Goal: Information Seeking & Learning: Learn about a topic

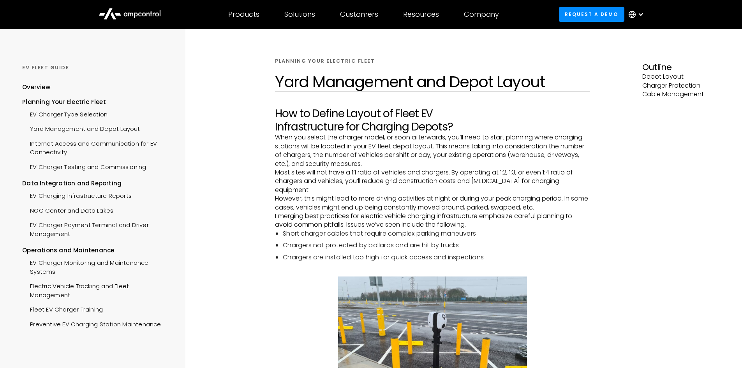
scroll to position [39, 0]
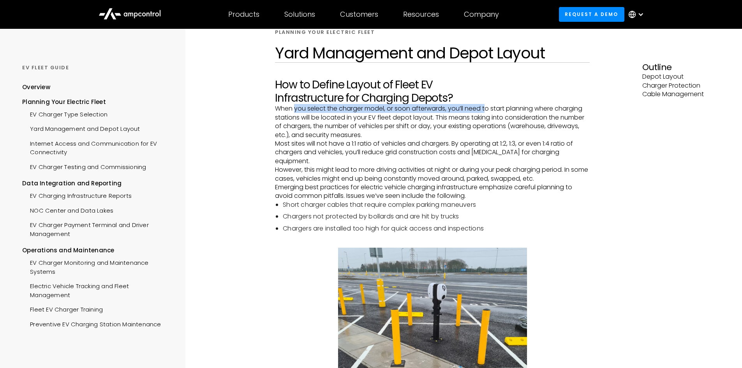
drag, startPoint x: 301, startPoint y: 107, endPoint x: 487, endPoint y: 109, distance: 186.5
click at [487, 109] on p "When you select the charger model, or soon afterwards, you’ll need to start pla…" at bounding box center [432, 121] width 315 height 35
click at [570, 115] on p "When you select the charger model, or soon afterwards, you’ll need to start pla…" at bounding box center [432, 121] width 315 height 35
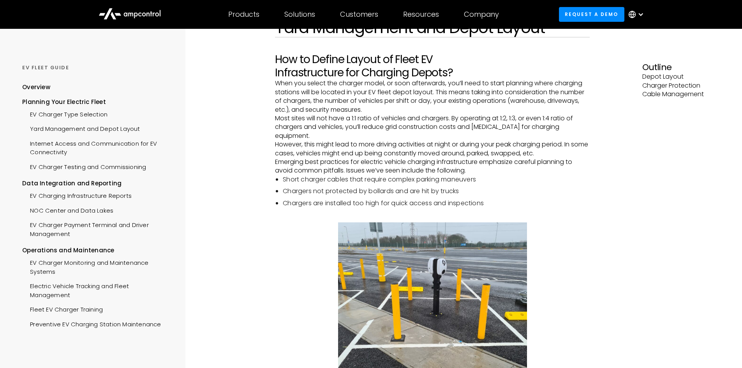
scroll to position [78, 0]
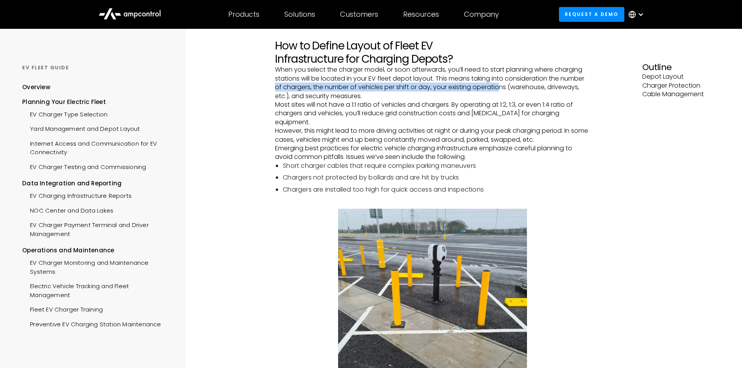
drag, startPoint x: 271, startPoint y: 88, endPoint x: 501, endPoint y: 90, distance: 229.3
click at [501, 90] on div "Planning Your Electric Fleet Yard Management and Depot Layout How to Define Lay…" at bounding box center [432, 340] width 419 height 779
click at [515, 104] on p "Most sites will not have a 1:1 ratio of vehicles and chargers. By operating at …" at bounding box center [432, 113] width 315 height 26
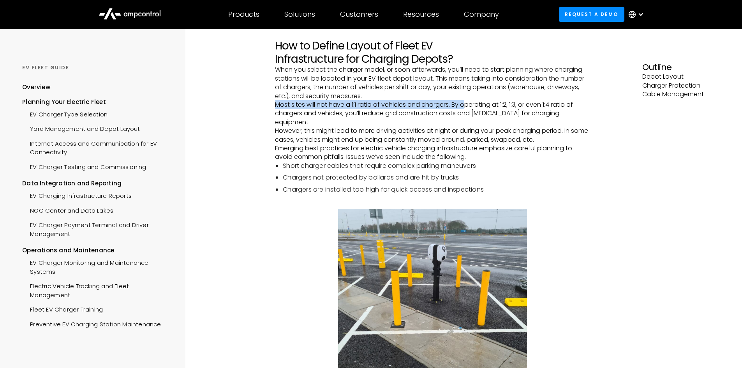
drag, startPoint x: 270, startPoint y: 106, endPoint x: 468, endPoint y: 108, distance: 198.6
click at [468, 108] on div "Planning Your Electric Fleet Yard Management and Depot Layout How to Define Lay…" at bounding box center [432, 340] width 419 height 779
click at [465, 146] on p "Emerging best practices for electric vehicle charging infrastructure emphasize …" at bounding box center [432, 153] width 315 height 18
drag, startPoint x: 344, startPoint y: 104, endPoint x: 448, endPoint y: 105, distance: 104.3
click at [448, 105] on p "Most sites will not have a 1:1 ratio of vehicles and chargers. By operating at …" at bounding box center [432, 113] width 315 height 26
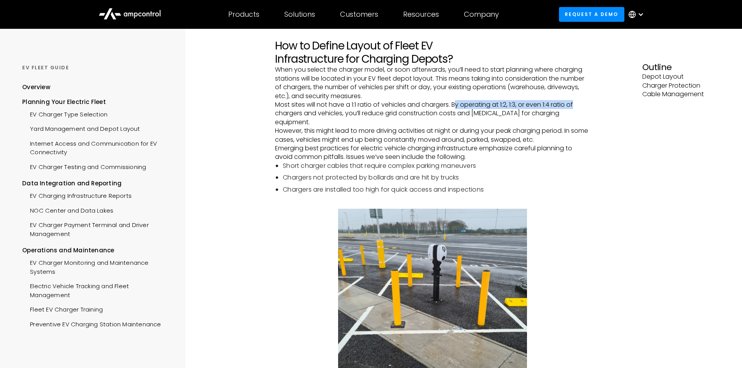
drag, startPoint x: 459, startPoint y: 106, endPoint x: 610, endPoint y: 105, distance: 151.8
click at [610, 105] on div "Planning Your Electric Fleet Yard Management and Depot Layout How to Define Lay…" at bounding box center [432, 340] width 419 height 779
click at [547, 116] on p "Most sites will not have a 1:1 ratio of vehicles and chargers. By operating at …" at bounding box center [432, 113] width 315 height 26
drag, startPoint x: 449, startPoint y: 106, endPoint x: 391, endPoint y: 110, distance: 58.5
click at [391, 110] on p "Most sites will not have a 1:1 ratio of vehicles and chargers. By operating at …" at bounding box center [432, 113] width 315 height 26
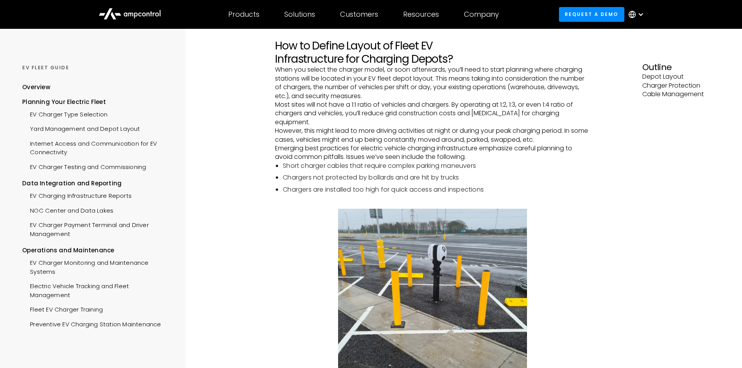
click at [434, 117] on p "Most sites will not have a 1:1 ratio of vehicles and chargers. By operating at …" at bounding box center [432, 113] width 315 height 26
drag, startPoint x: 388, startPoint y: 114, endPoint x: 587, endPoint y: 116, distance: 199.3
click at [587, 116] on p "Most sites will not have a 1:1 ratio of vehicles and chargers. By operating at …" at bounding box center [432, 113] width 315 height 26
drag, startPoint x: 274, startPoint y: 121, endPoint x: 489, endPoint y: 121, distance: 214.9
click at [489, 121] on div "Planning Your Electric Fleet Yard Management and Depot Layout How to Define Lay…" at bounding box center [432, 340] width 419 height 779
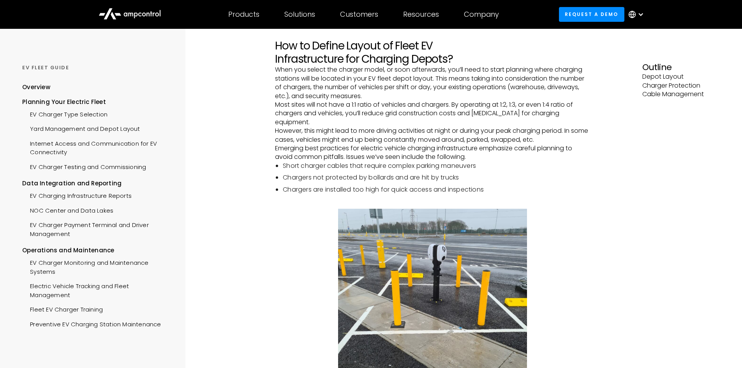
click at [523, 127] on p "However, this might lead to more driving activities at night or during your pea…" at bounding box center [432, 136] width 315 height 18
drag, startPoint x: 272, startPoint y: 132, endPoint x: 560, endPoint y: 128, distance: 288.1
click at [560, 128] on div "Planning Your Electric Fleet Yard Management and Depot Layout How to Define Lay…" at bounding box center [432, 340] width 419 height 779
click at [454, 146] on p "Emerging best practices for electric vehicle charging infrastructure emphasize …" at bounding box center [432, 153] width 315 height 18
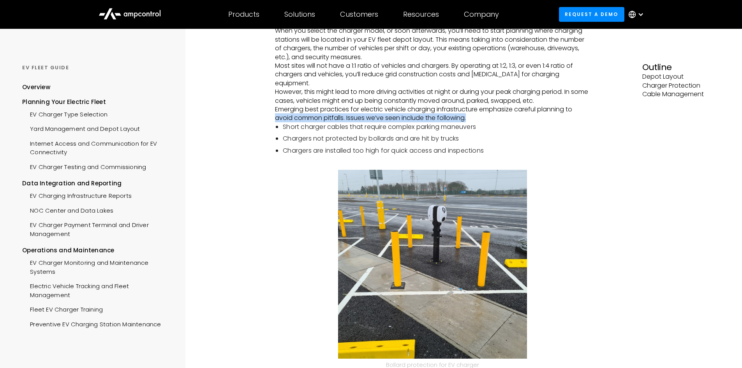
drag, startPoint x: 271, startPoint y: 107, endPoint x: 501, endPoint y: 111, distance: 230.5
click at [501, 111] on div "Planning Your Electric Fleet Yard Management and Depot Layout How to Define Lay…" at bounding box center [432, 301] width 419 height 779
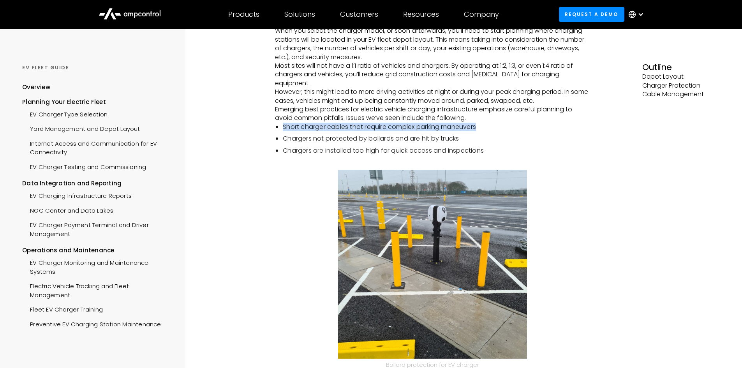
drag, startPoint x: 281, startPoint y: 119, endPoint x: 503, endPoint y: 118, distance: 221.5
click at [503, 123] on ul "Short charger cables that require complex parking maneuvers Chargers not protec…" at bounding box center [432, 139] width 315 height 32
click at [503, 123] on li "Short charger cables that require complex parking maneuvers" at bounding box center [436, 127] width 307 height 9
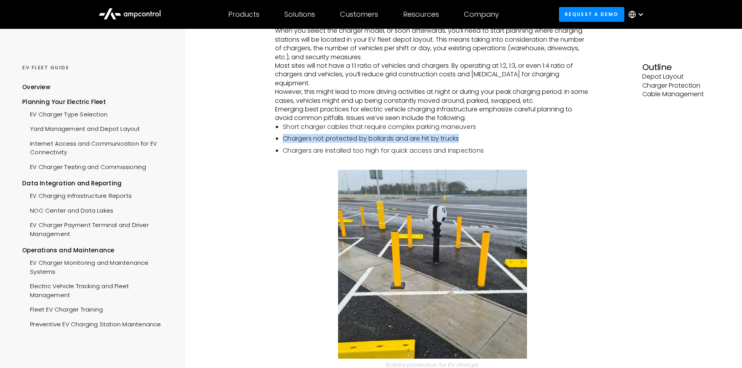
drag, startPoint x: 281, startPoint y: 130, endPoint x: 462, endPoint y: 127, distance: 181.4
click at [462, 127] on ul "Short charger cables that require complex parking maneuvers Chargers not protec…" at bounding box center [432, 139] width 315 height 32
click at [483, 124] on ul "Short charger cables that require complex parking maneuvers Chargers not protec…" at bounding box center [432, 139] width 315 height 32
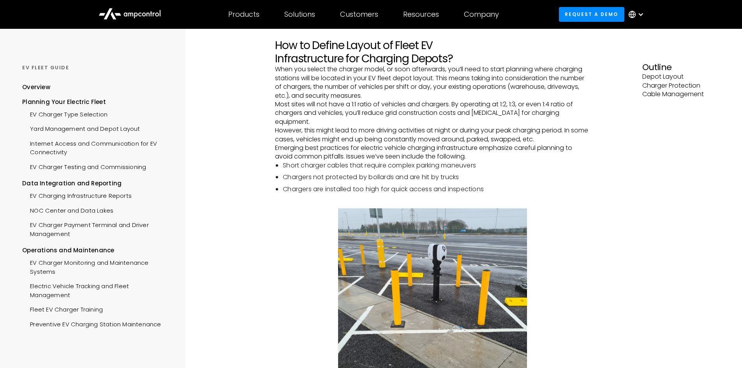
scroll to position [78, 0]
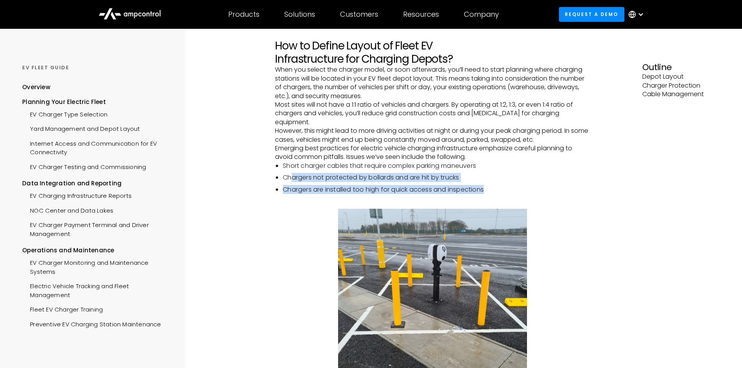
drag, startPoint x: 293, startPoint y: 172, endPoint x: 501, endPoint y: 183, distance: 208.2
click at [501, 183] on ul "Short charger cables that require complex parking maneuvers Chargers not protec…" at bounding box center [432, 178] width 315 height 32
click at [499, 185] on li "Chargers are installed too high for quick access and inspections" at bounding box center [436, 189] width 307 height 9
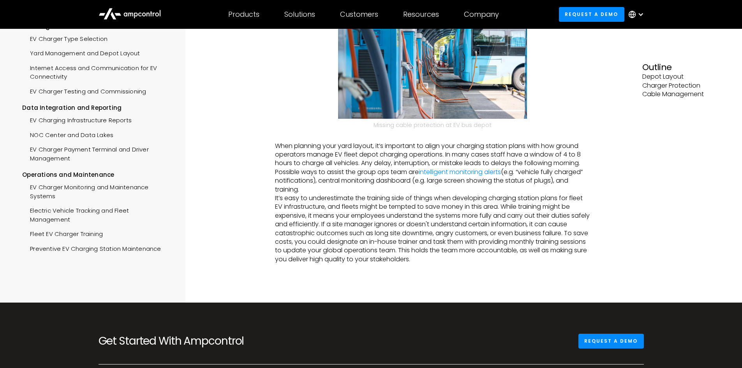
scroll to position [506, 0]
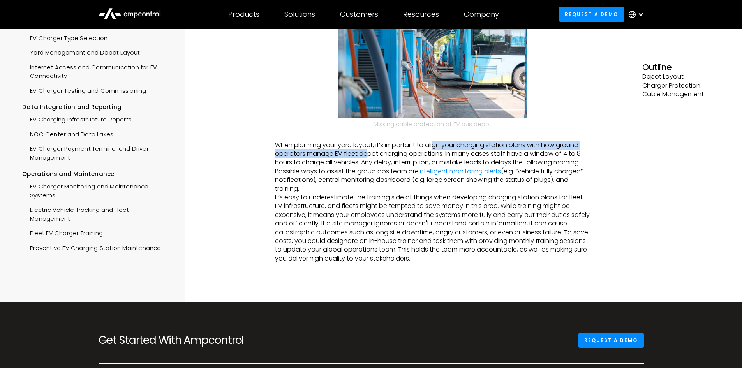
drag, startPoint x: 435, startPoint y: 136, endPoint x: 369, endPoint y: 148, distance: 67.3
click at [369, 148] on p "When planning your yard layout, it’s important to align your charging station p…" at bounding box center [432, 167] width 315 height 52
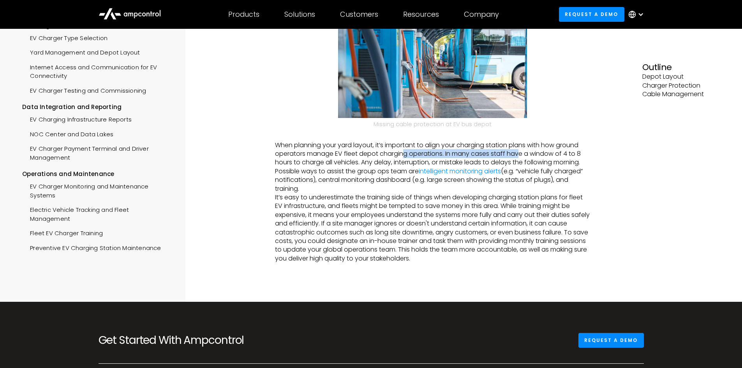
drag, startPoint x: 403, startPoint y: 146, endPoint x: 520, endPoint y: 145, distance: 116.8
click at [520, 145] on p "When planning your yard layout, it’s important to align your charging station p…" at bounding box center [432, 167] width 315 height 52
click at [574, 141] on p "When planning your yard layout, it’s important to align your charging station p…" at bounding box center [432, 167] width 315 height 52
drag, startPoint x: 555, startPoint y: 136, endPoint x: 420, endPoint y: 147, distance: 135.1
click at [420, 147] on p "When planning your yard layout, it’s important to align your charging station p…" at bounding box center [432, 167] width 315 height 52
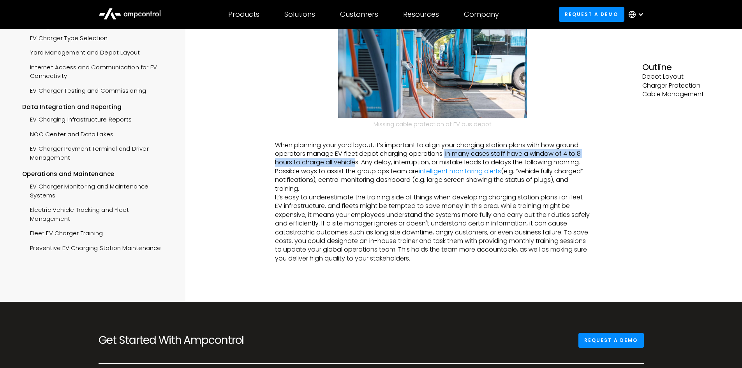
drag, startPoint x: 444, startPoint y: 146, endPoint x: 355, endPoint y: 153, distance: 89.0
click at [355, 153] on p "When planning your yard layout, it’s important to align your charging station p…" at bounding box center [432, 167] width 315 height 52
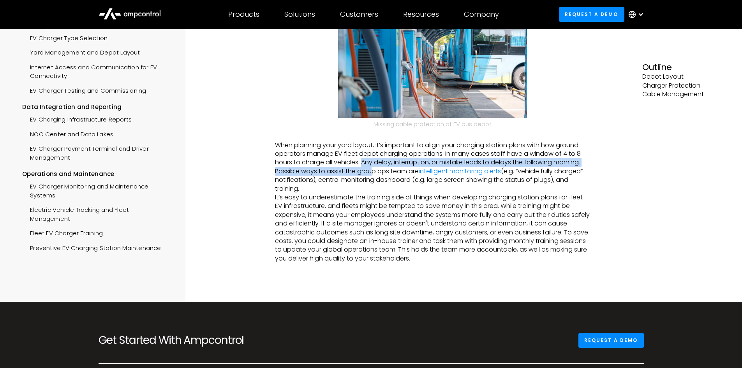
drag, startPoint x: 364, startPoint y: 153, endPoint x: 373, endPoint y: 164, distance: 13.8
click at [373, 164] on p "When planning your yard layout, it’s important to align your charging station p…" at bounding box center [432, 167] width 315 height 52
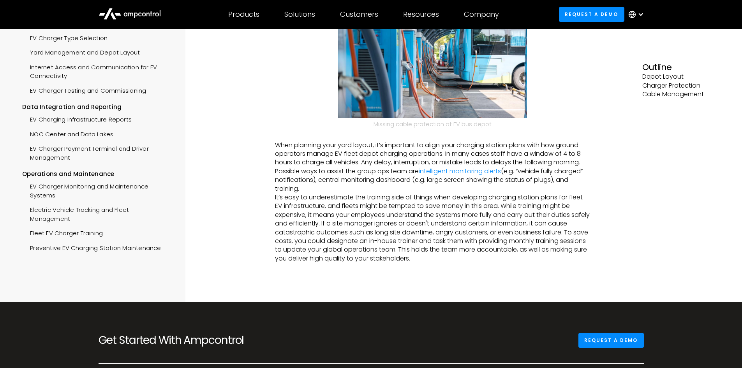
click at [389, 183] on p "When planning your yard layout, it’s important to align your charging station p…" at bounding box center [432, 167] width 315 height 52
drag, startPoint x: 274, startPoint y: 192, endPoint x: 537, endPoint y: 187, distance: 263.6
drag, startPoint x: 272, startPoint y: 199, endPoint x: 444, endPoint y: 195, distance: 172.1
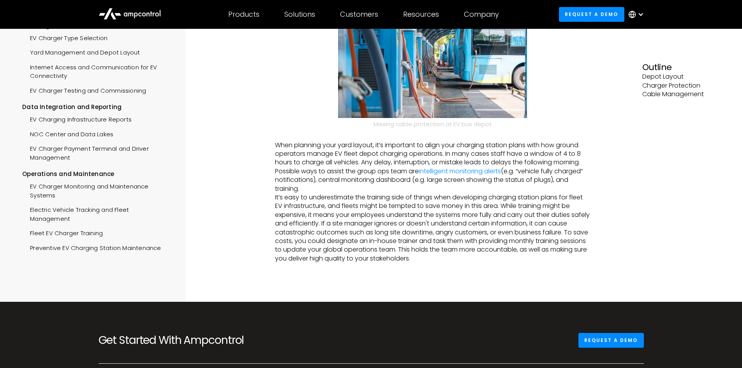
click at [455, 194] on p "It’s easy to underestimate the training side of things when developing charging…" at bounding box center [432, 228] width 315 height 70
drag, startPoint x: 469, startPoint y: 195, endPoint x: 606, endPoint y: 193, distance: 137.0
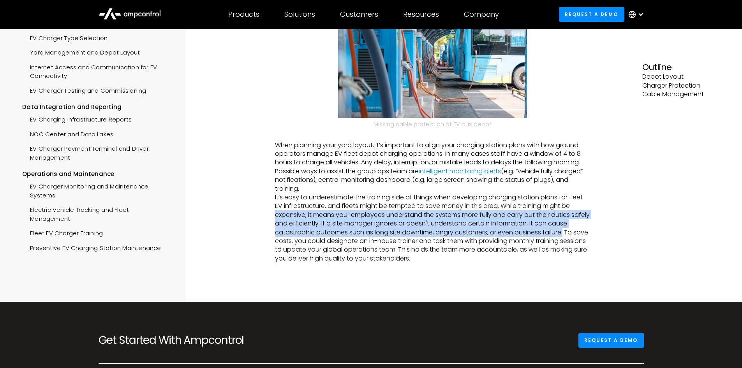
drag, startPoint x: 408, startPoint y: 206, endPoint x: 587, endPoint y: 222, distance: 179.4
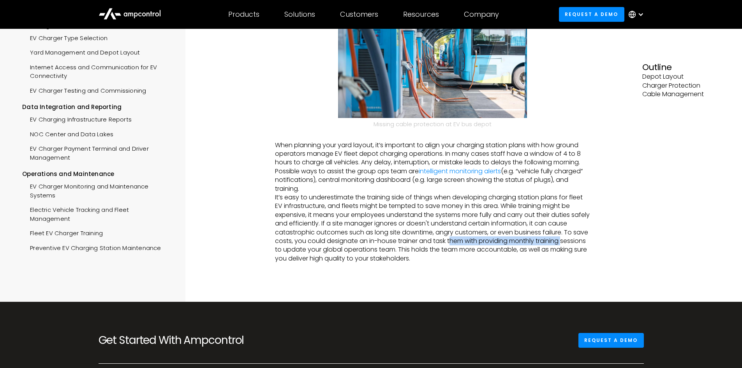
drag, startPoint x: 273, startPoint y: 237, endPoint x: 475, endPoint y: 231, distance: 202.5
click at [434, 236] on p "It’s easy to underestimate the training side of things when developing charging…" at bounding box center [432, 228] width 315 height 70
click at [460, 250] on p "It’s easy to underestimate the training side of things when developing charging…" at bounding box center [432, 228] width 315 height 70
click at [356, 195] on p "It’s easy to underestimate the training side of things when developing charging…" at bounding box center [432, 228] width 315 height 70
